Goal: Information Seeking & Learning: Learn about a topic

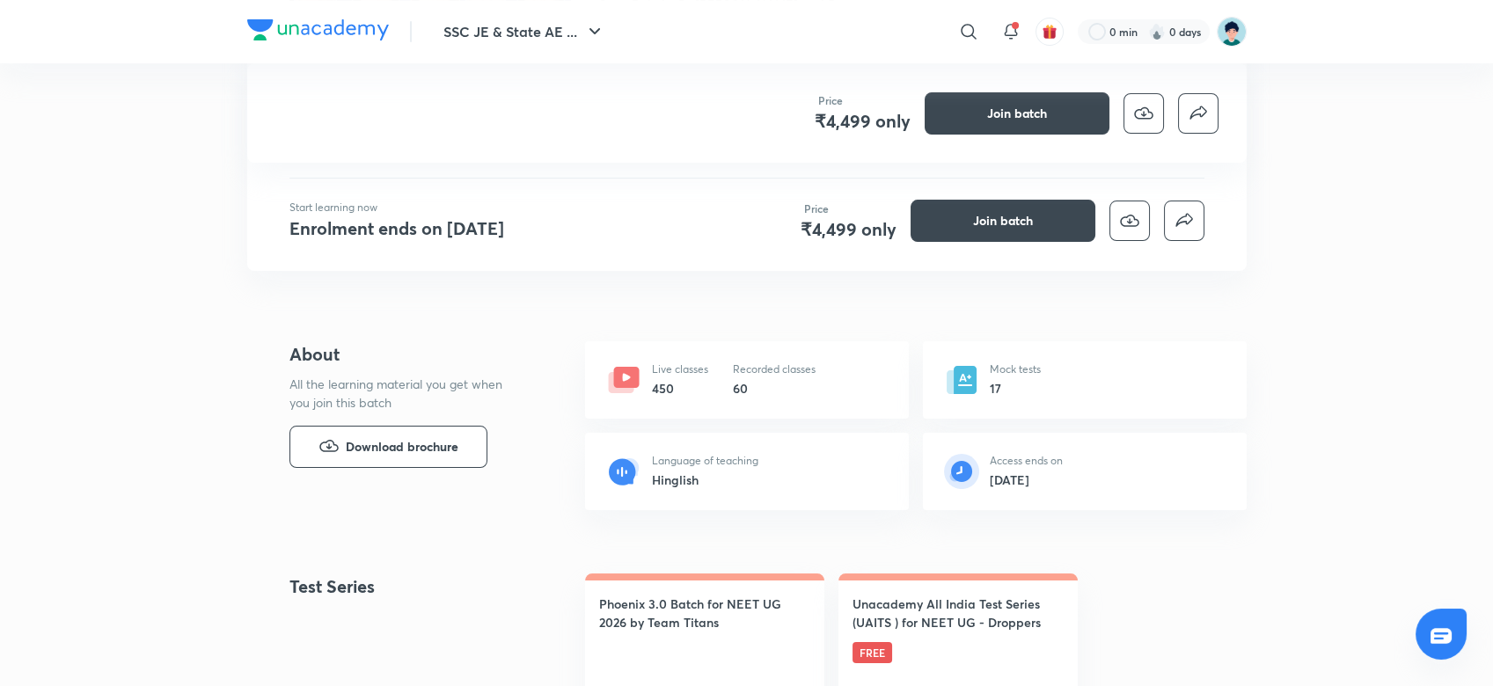
scroll to position [375, 0]
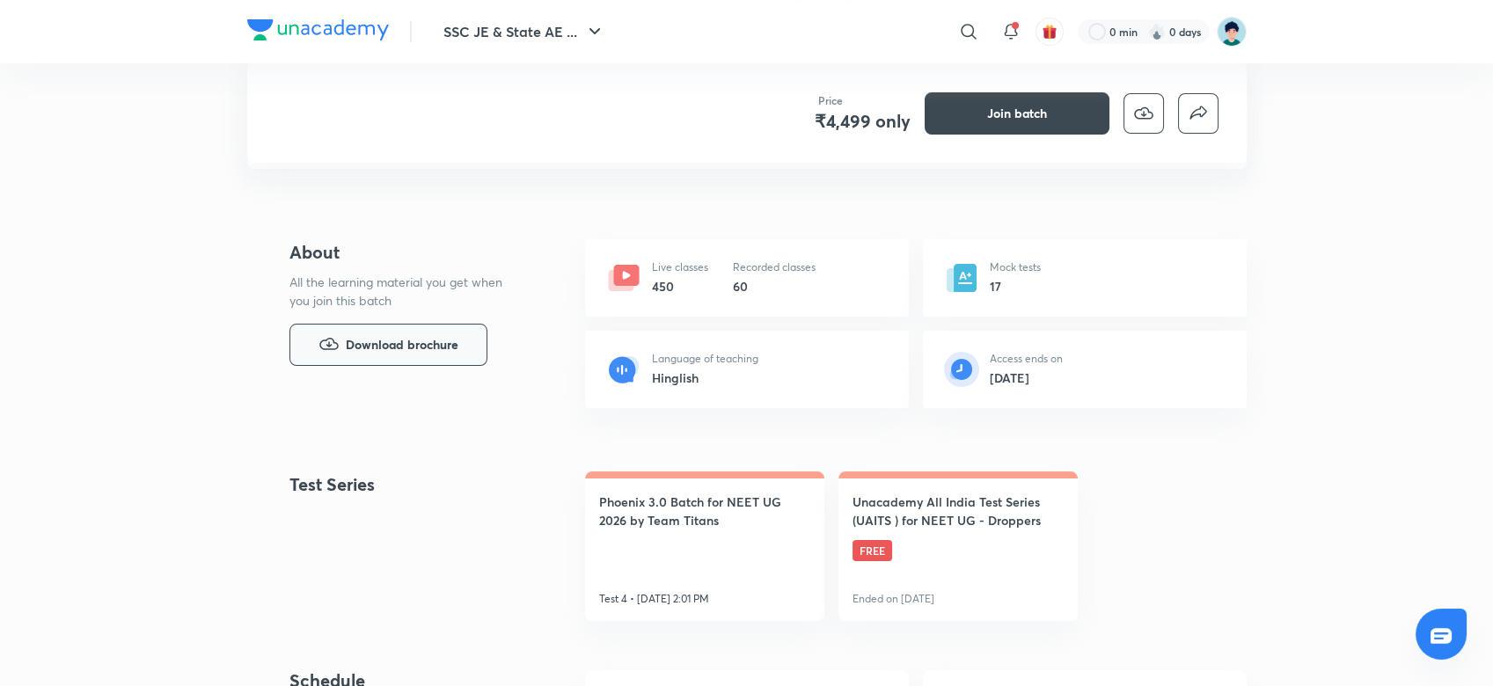
click at [439, 355] on button "Download brochure" at bounding box center [389, 345] width 198 height 42
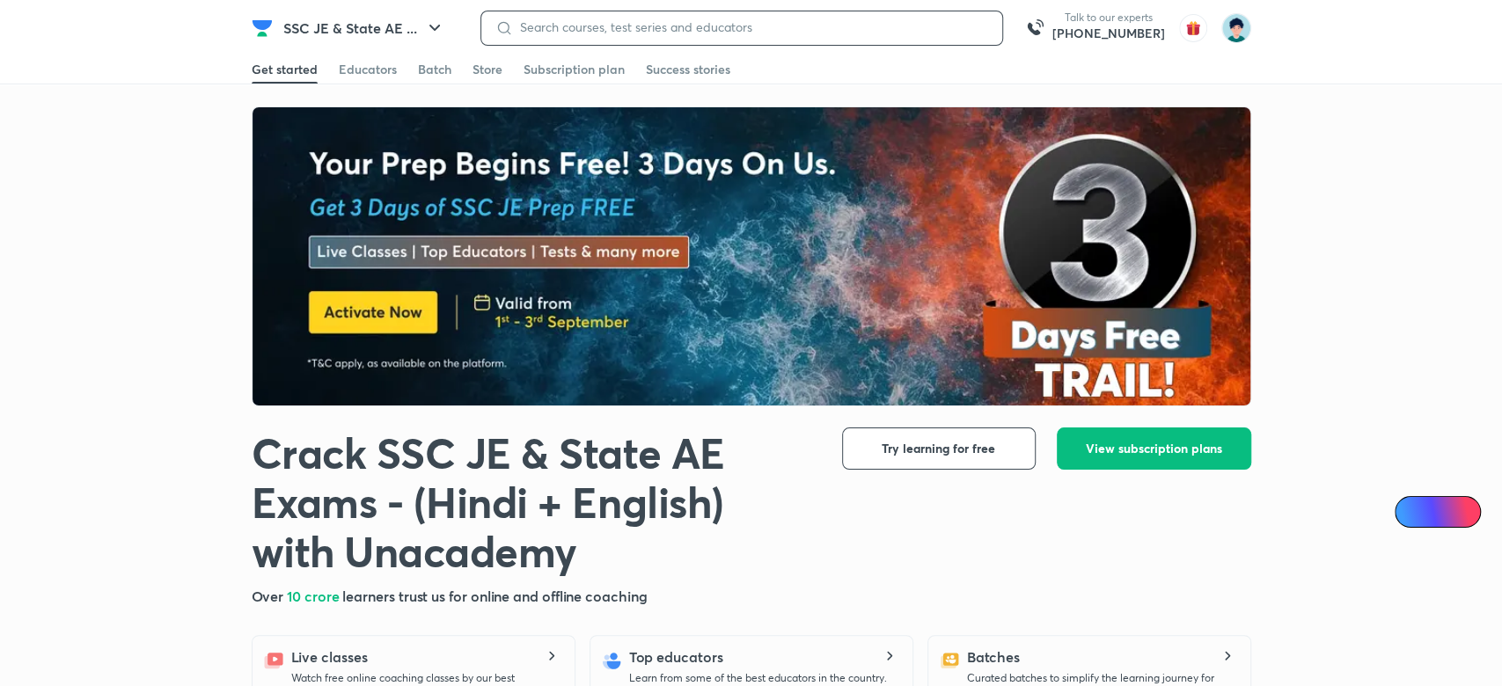
click at [774, 29] on input at bounding box center [750, 27] width 475 height 14
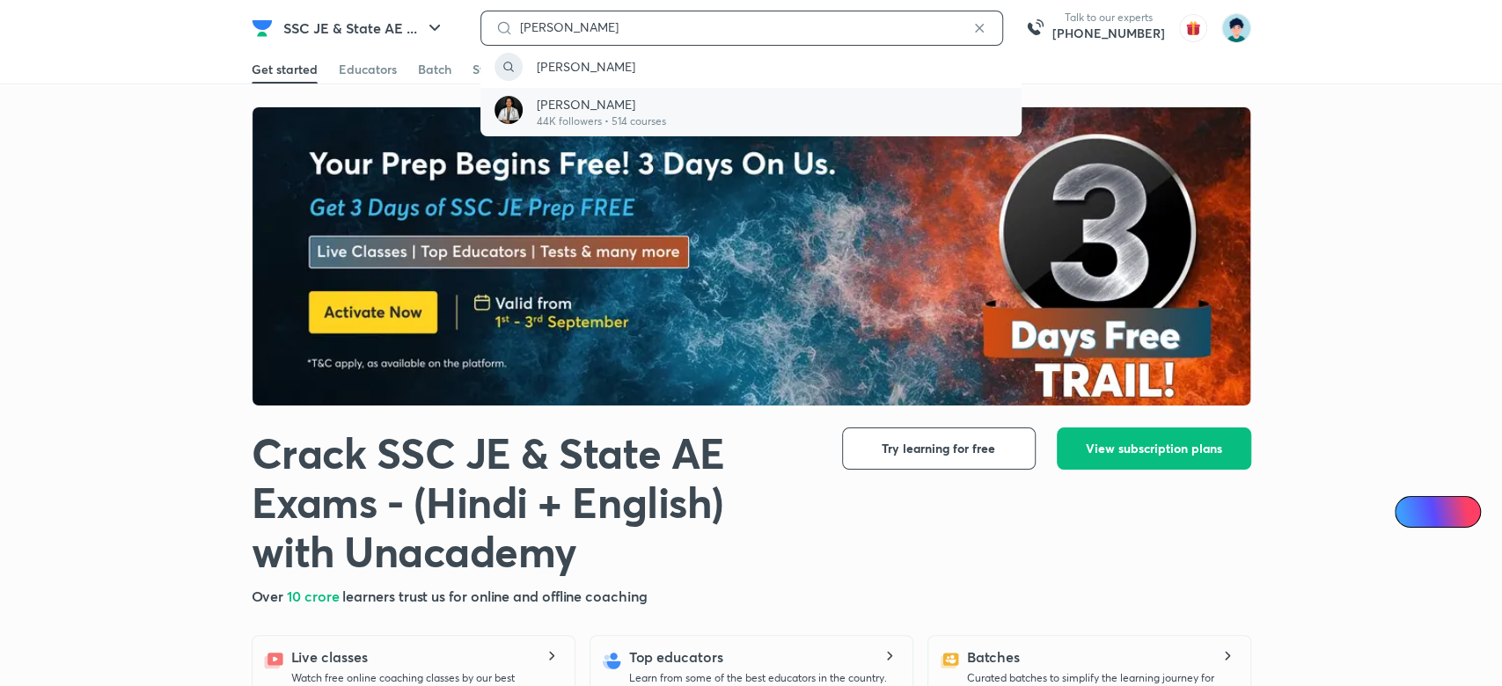
type input "priyanka sachdev"
click at [662, 114] on p "44K followers • 514 courses" at bounding box center [601, 122] width 129 height 16
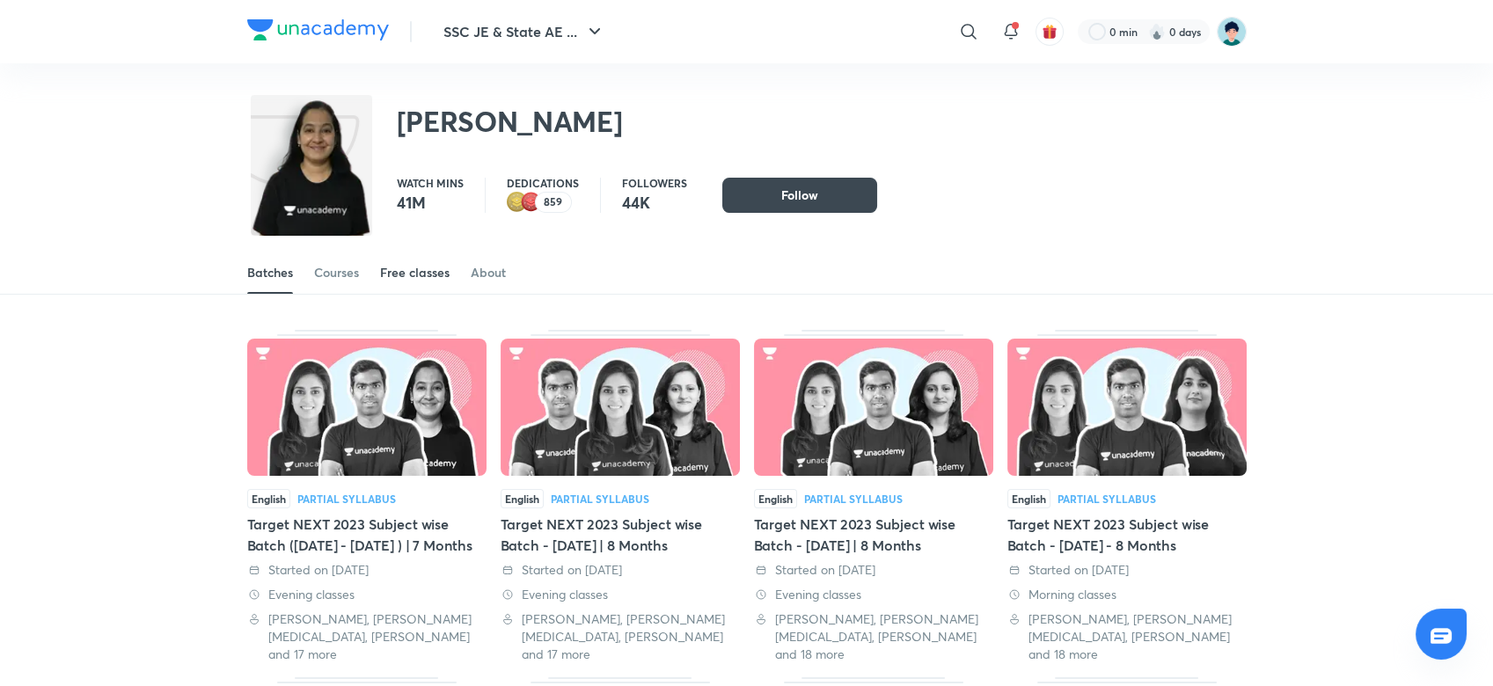
click at [412, 285] on link "Free classes" at bounding box center [415, 273] width 70 height 42
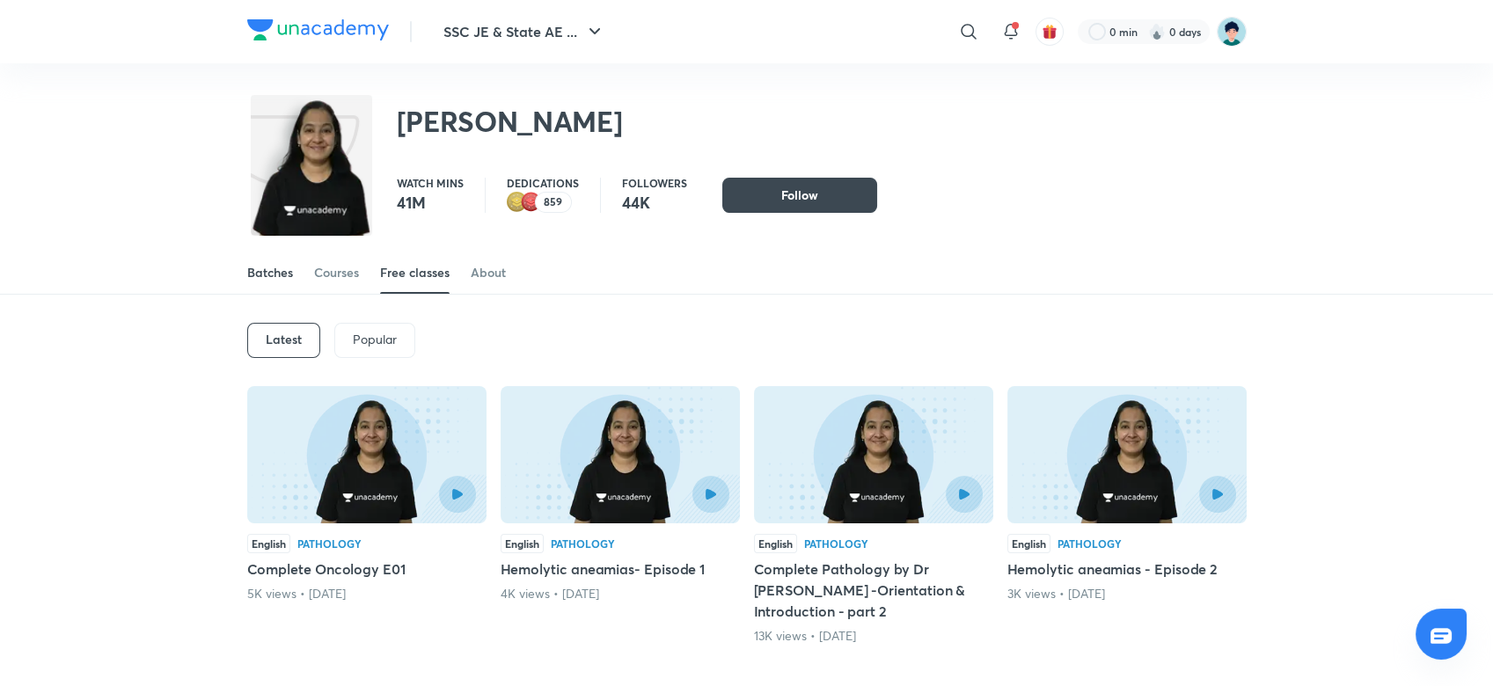
click at [279, 276] on div "Batches" at bounding box center [270, 273] width 46 height 18
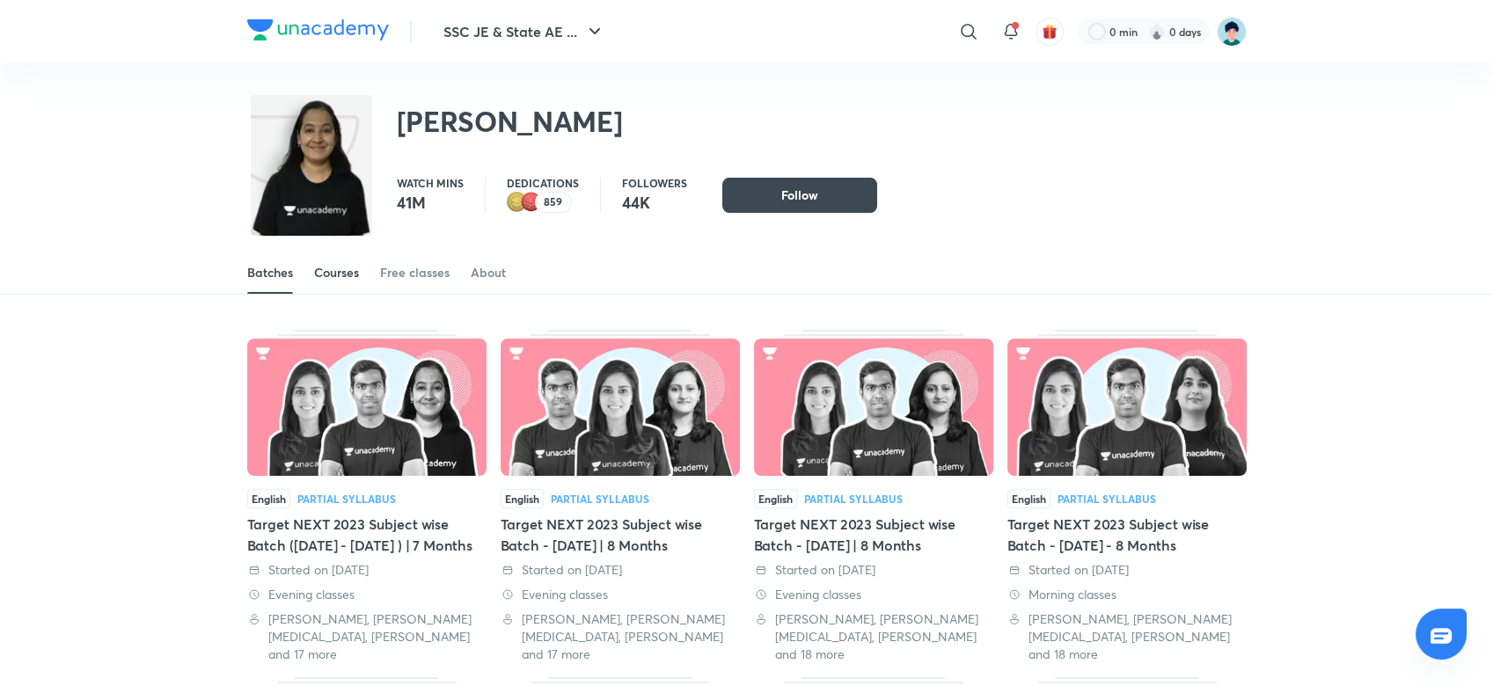
click at [335, 271] on div "Courses" at bounding box center [336, 273] width 45 height 18
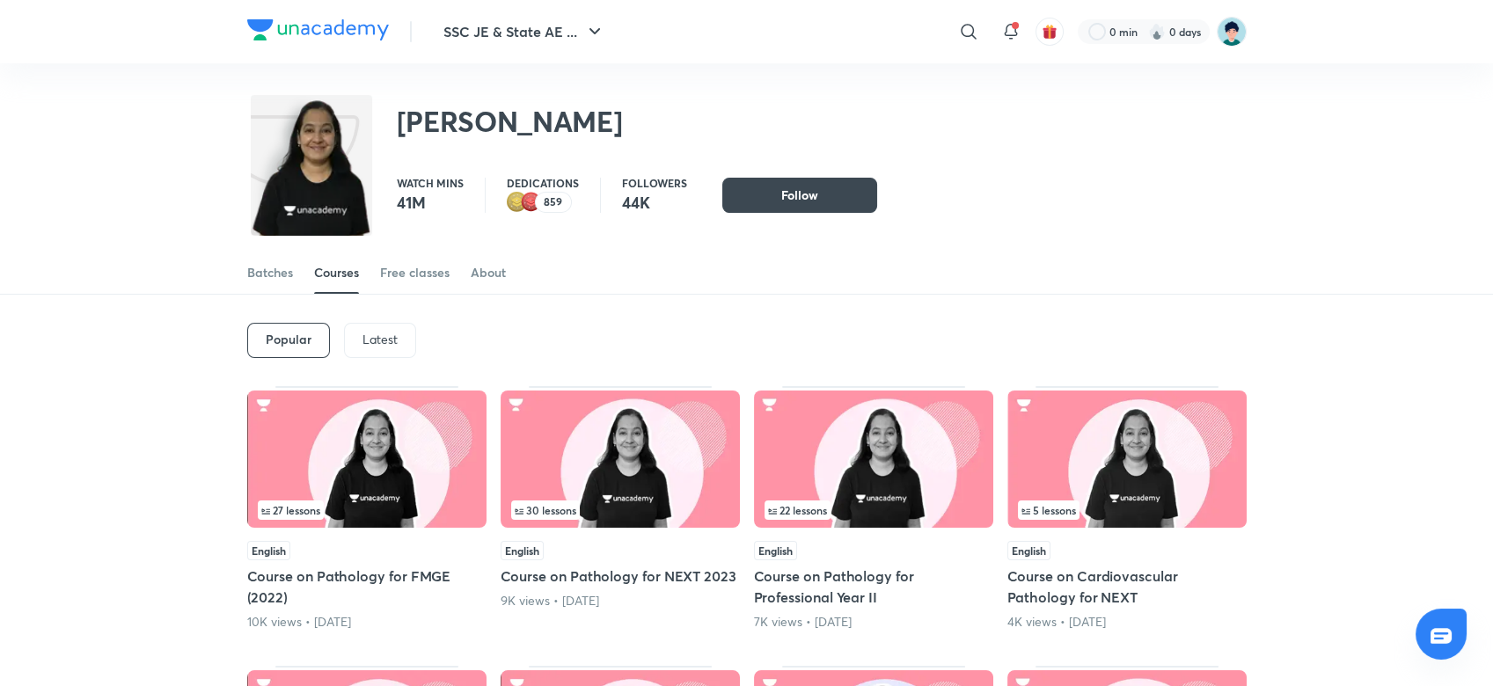
click at [378, 341] on p "Latest" at bounding box center [380, 340] width 35 height 14
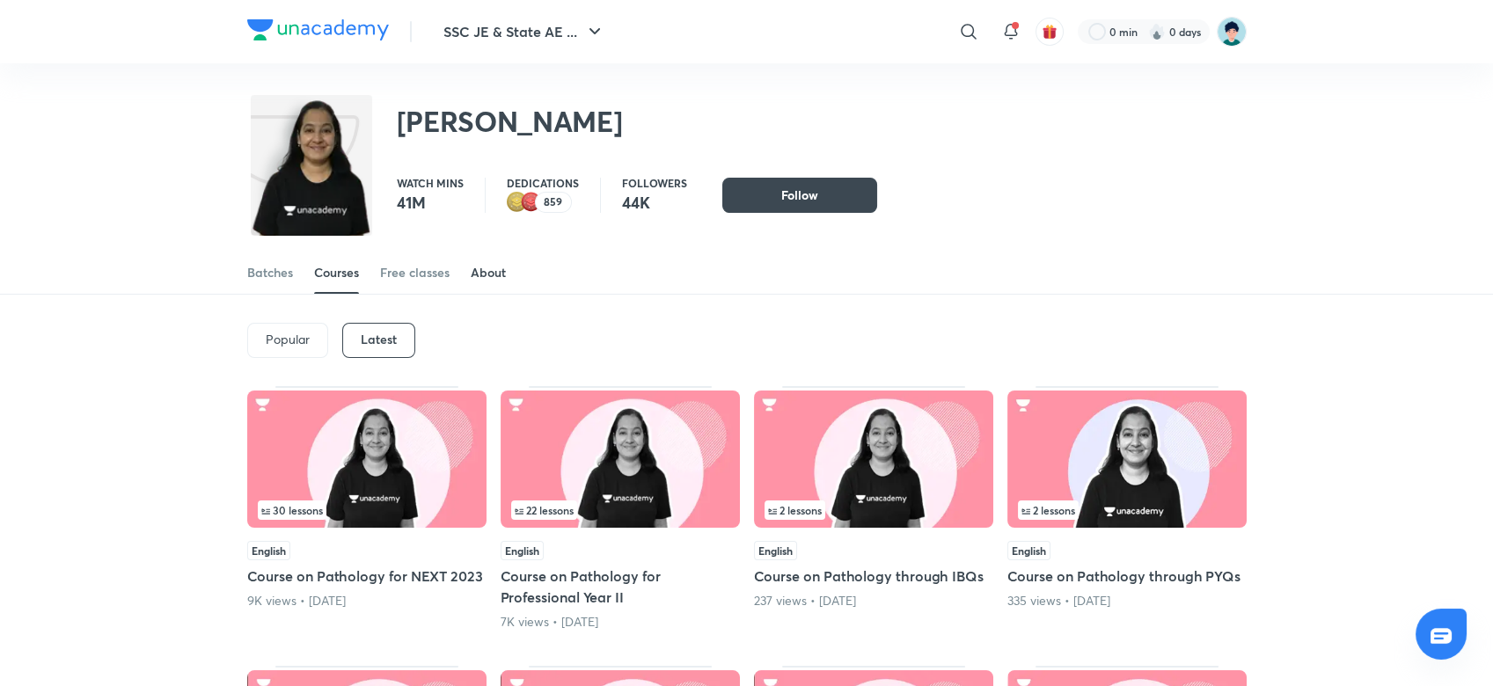
click at [479, 278] on div "About" at bounding box center [488, 273] width 35 height 18
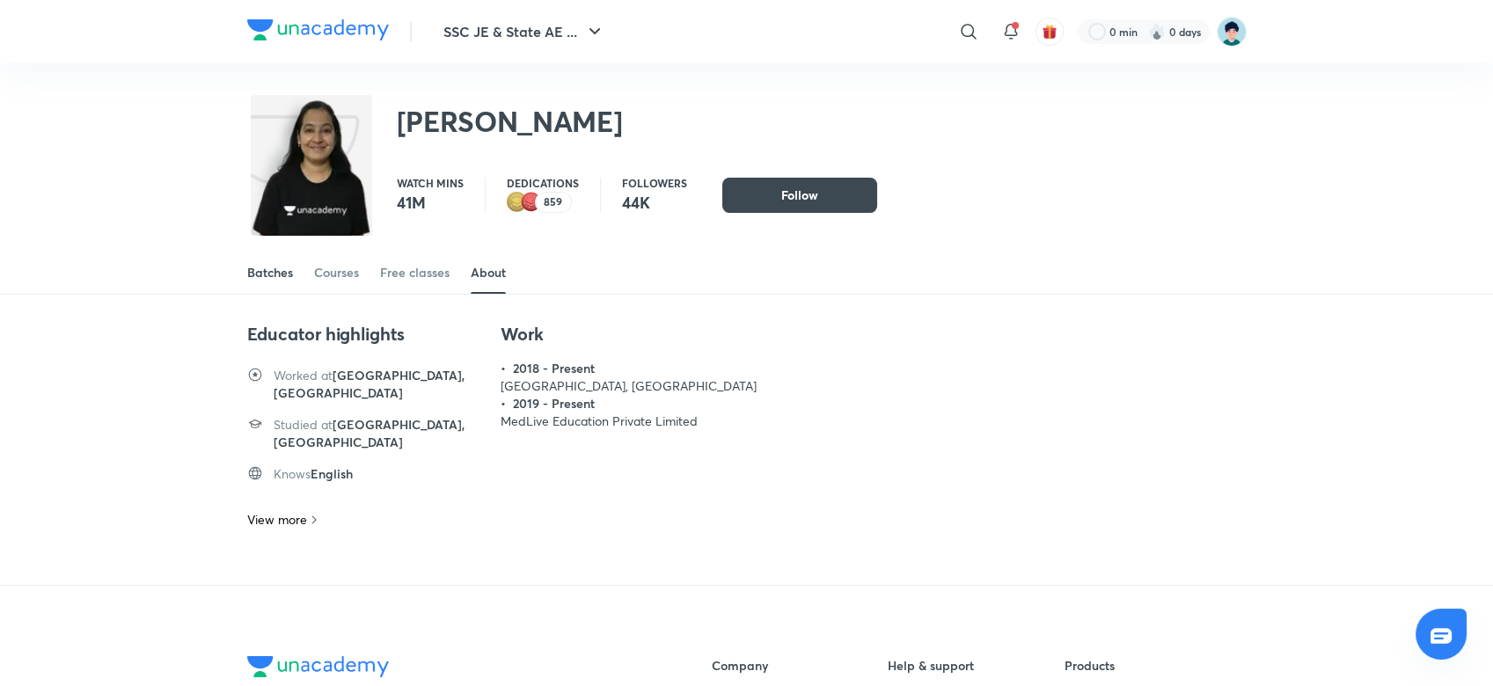
click at [260, 282] on link "Batches" at bounding box center [270, 273] width 46 height 42
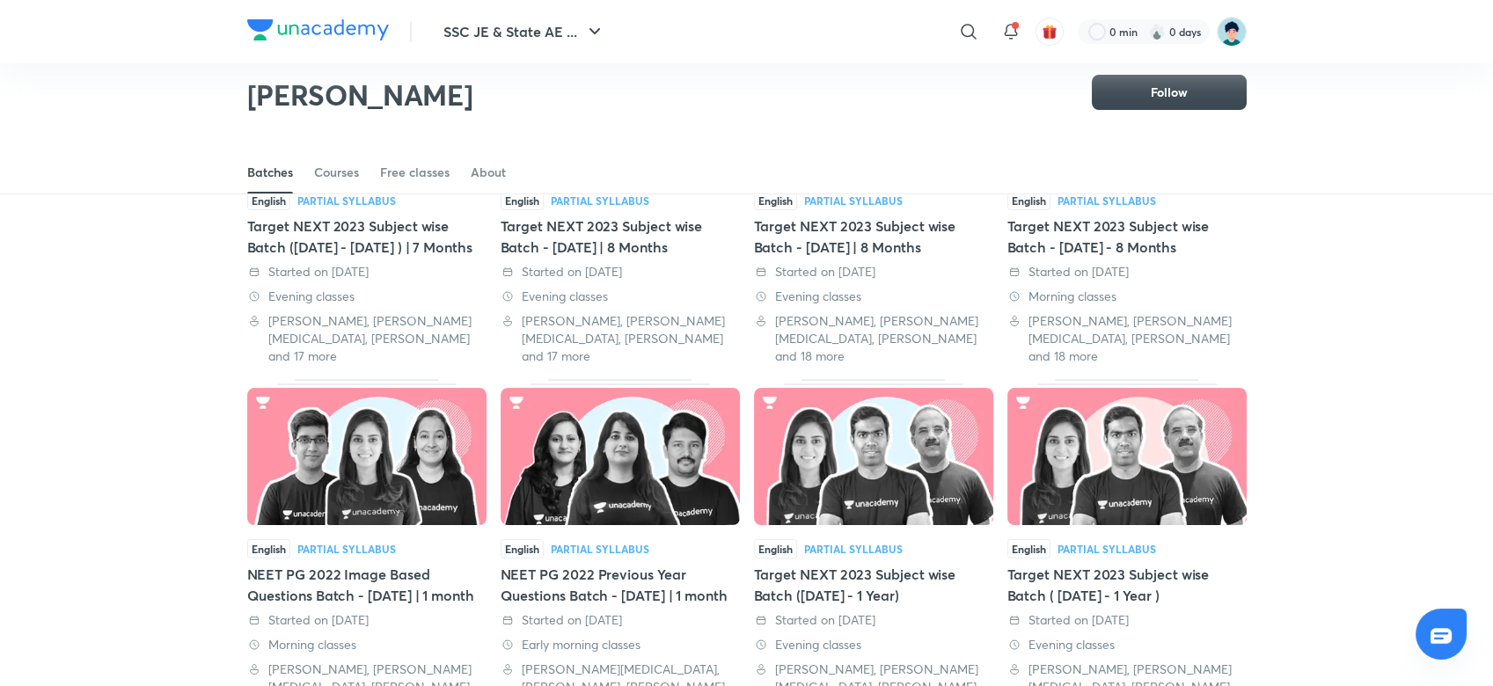
scroll to position [201, 0]
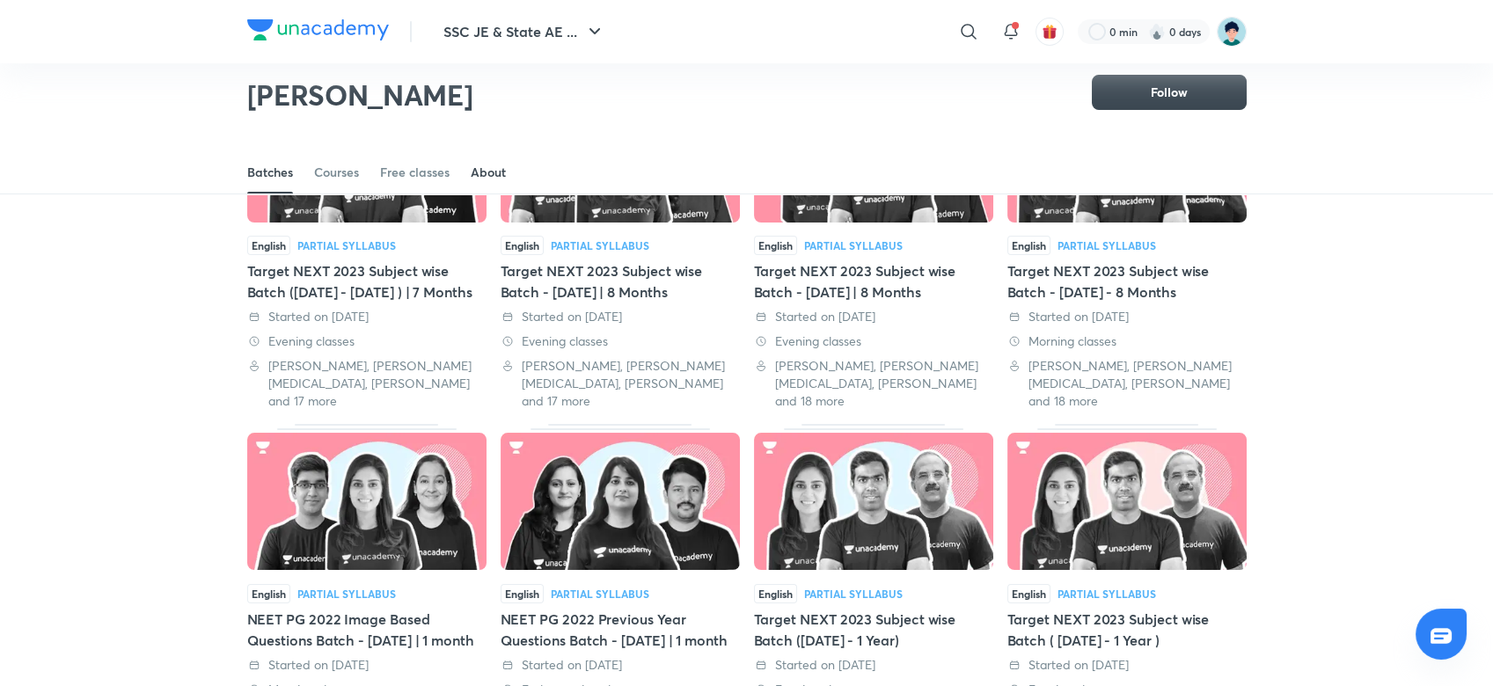
click at [475, 172] on div "About" at bounding box center [488, 173] width 35 height 18
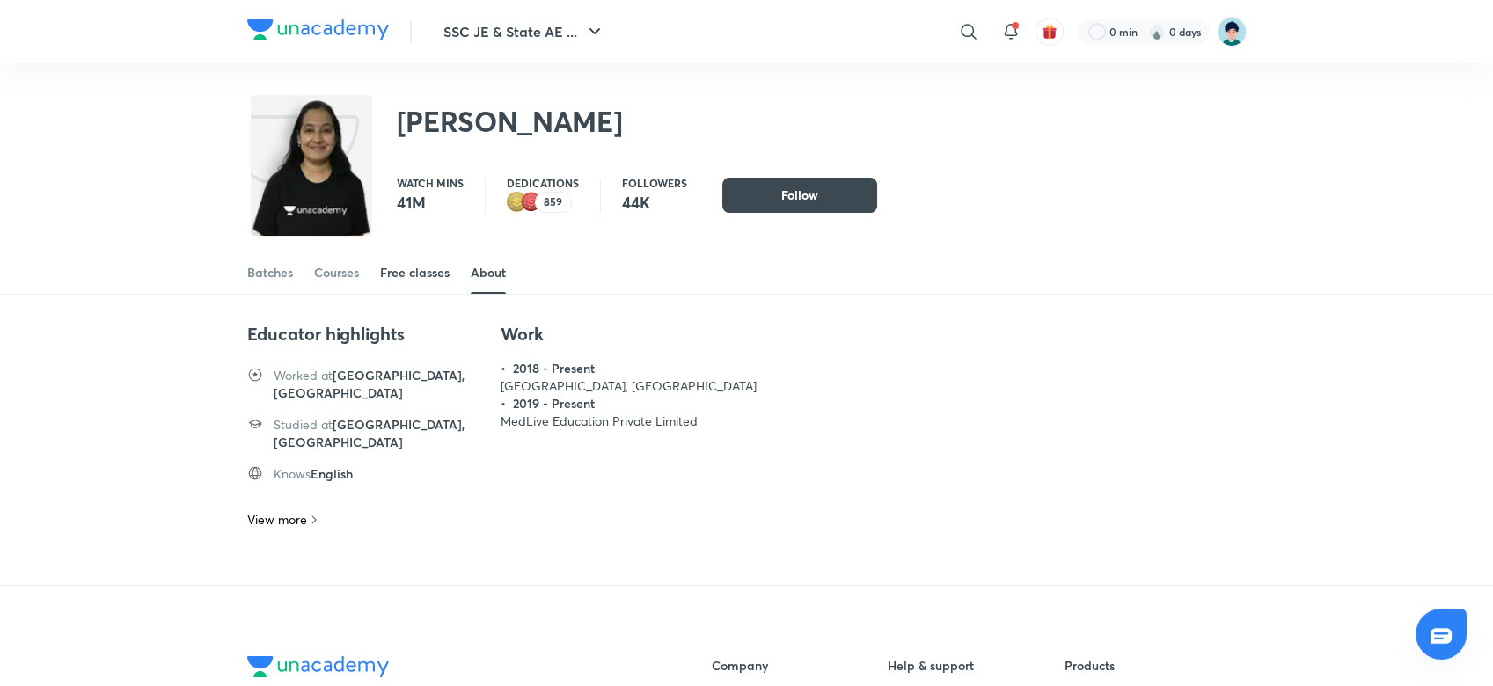
click at [399, 274] on div "Free classes" at bounding box center [415, 273] width 70 height 18
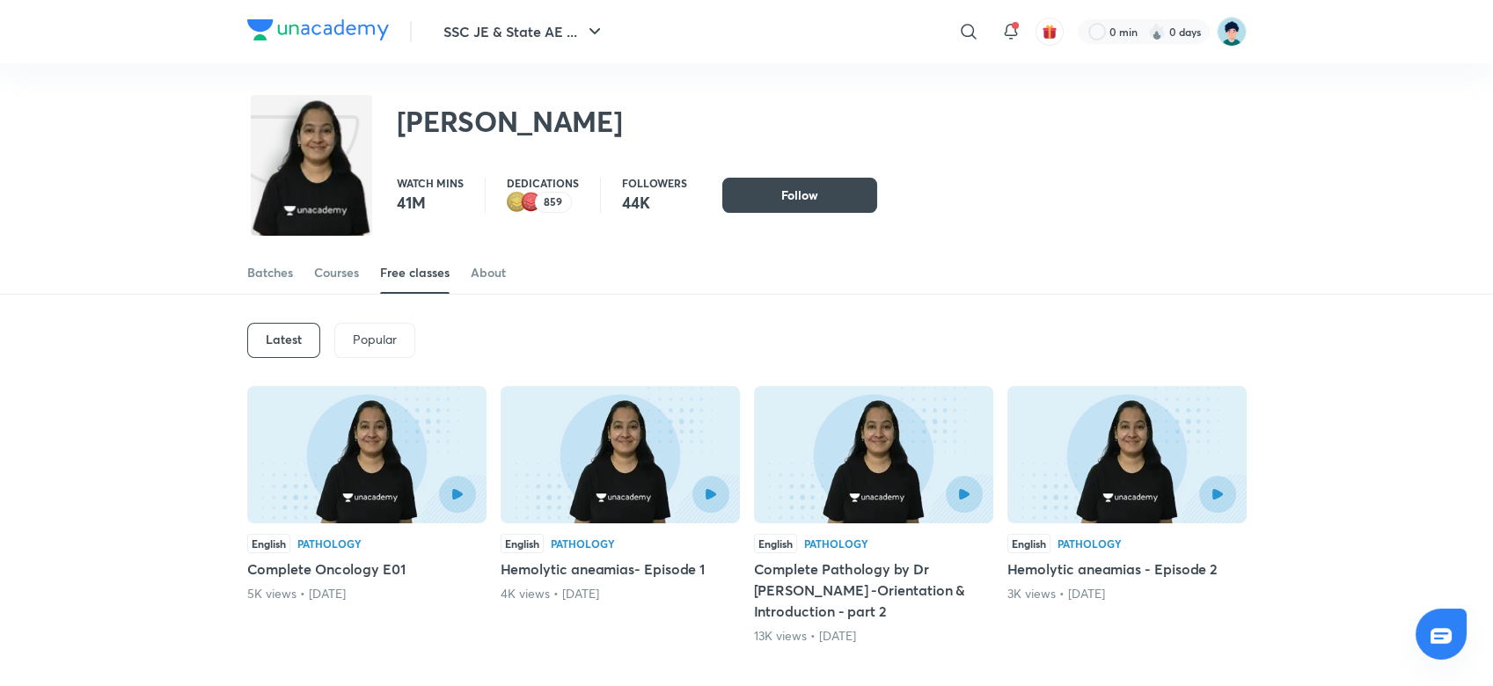
click at [388, 334] on p "Popular" at bounding box center [375, 340] width 44 height 14
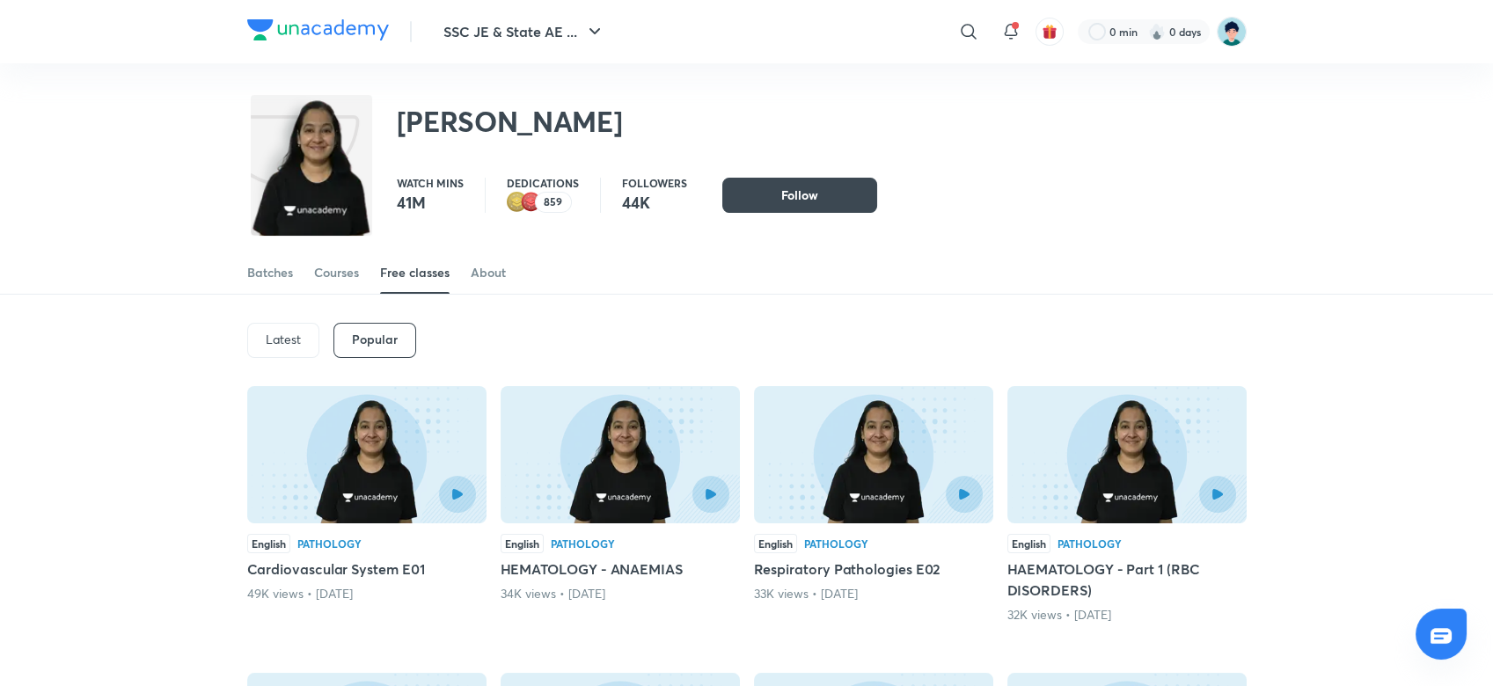
click at [290, 335] on p "Latest" at bounding box center [283, 340] width 35 height 14
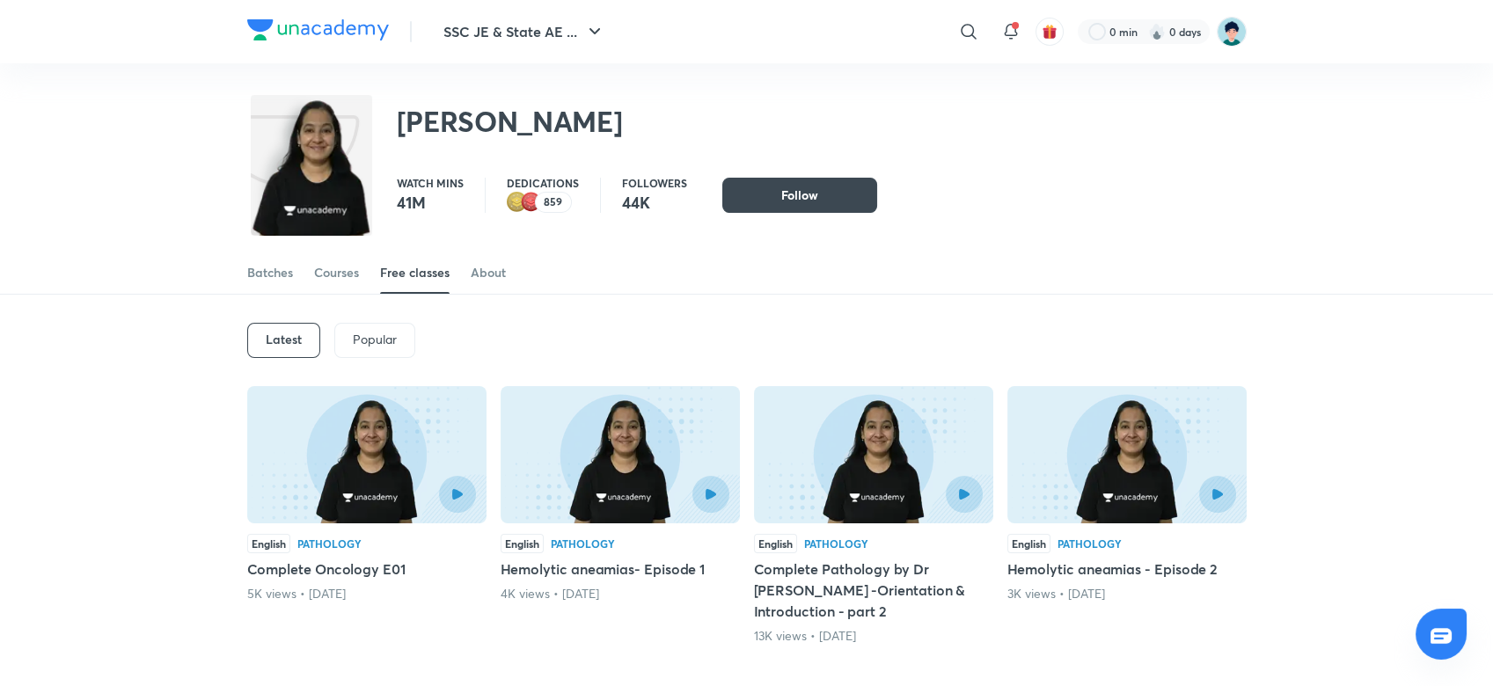
click at [400, 489] on div at bounding box center [421, 494] width 109 height 37
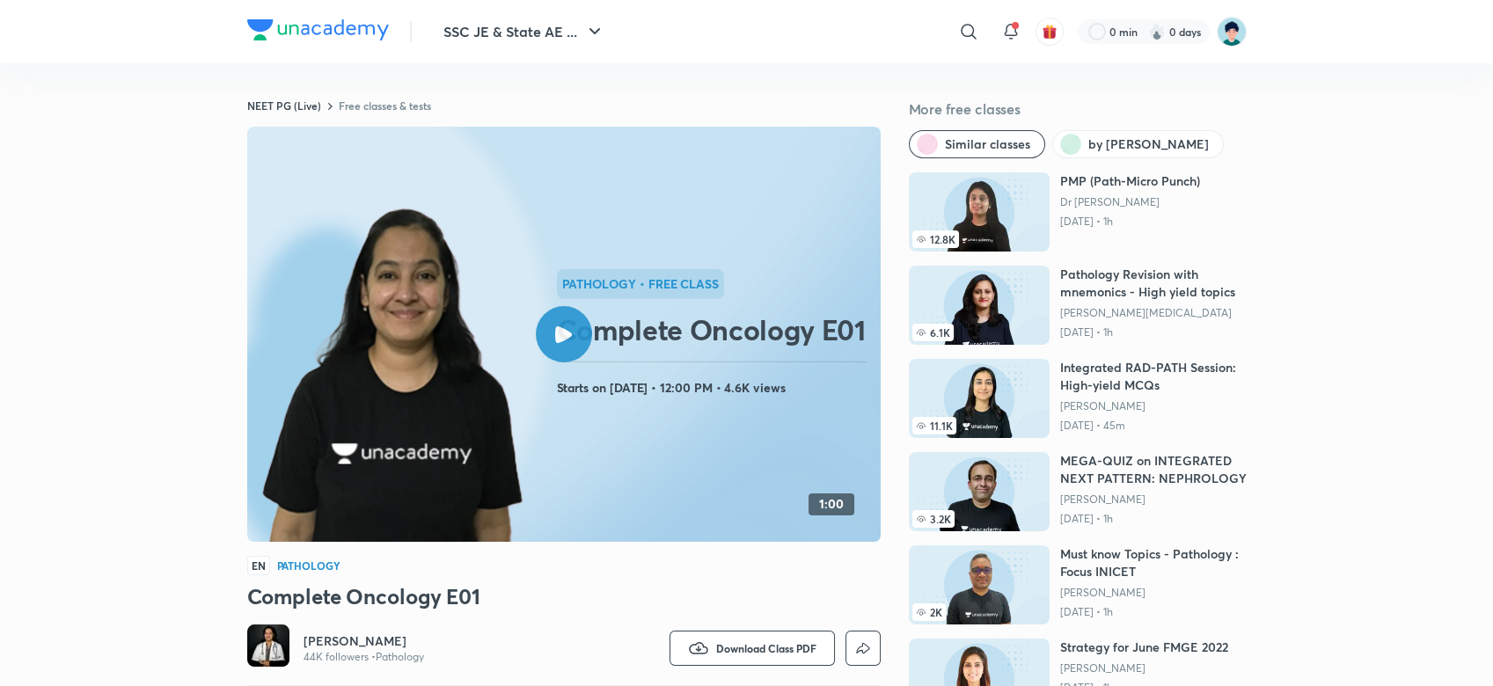
click at [557, 348] on div at bounding box center [564, 334] width 56 height 56
click at [566, 341] on icon at bounding box center [563, 334] width 17 height 17
click at [561, 333] on icon at bounding box center [563, 334] width 17 height 17
drag, startPoint x: 447, startPoint y: 271, endPoint x: 0, endPoint y: 130, distance: 468.7
